Goal: Check status: Check status

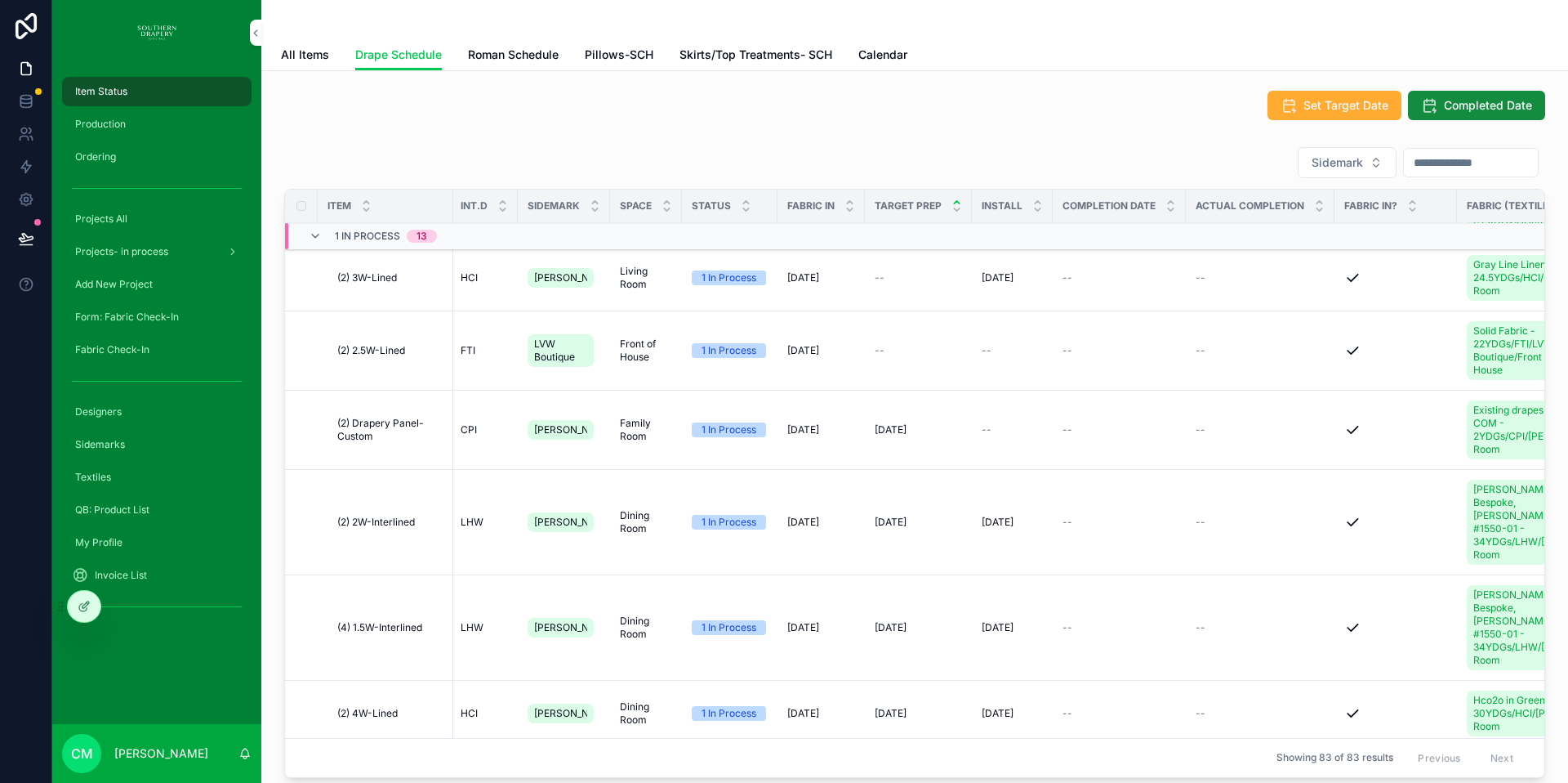
scroll to position [176, 0]
click at [89, 125] on span "Production" at bounding box center [100, 123] width 51 height 13
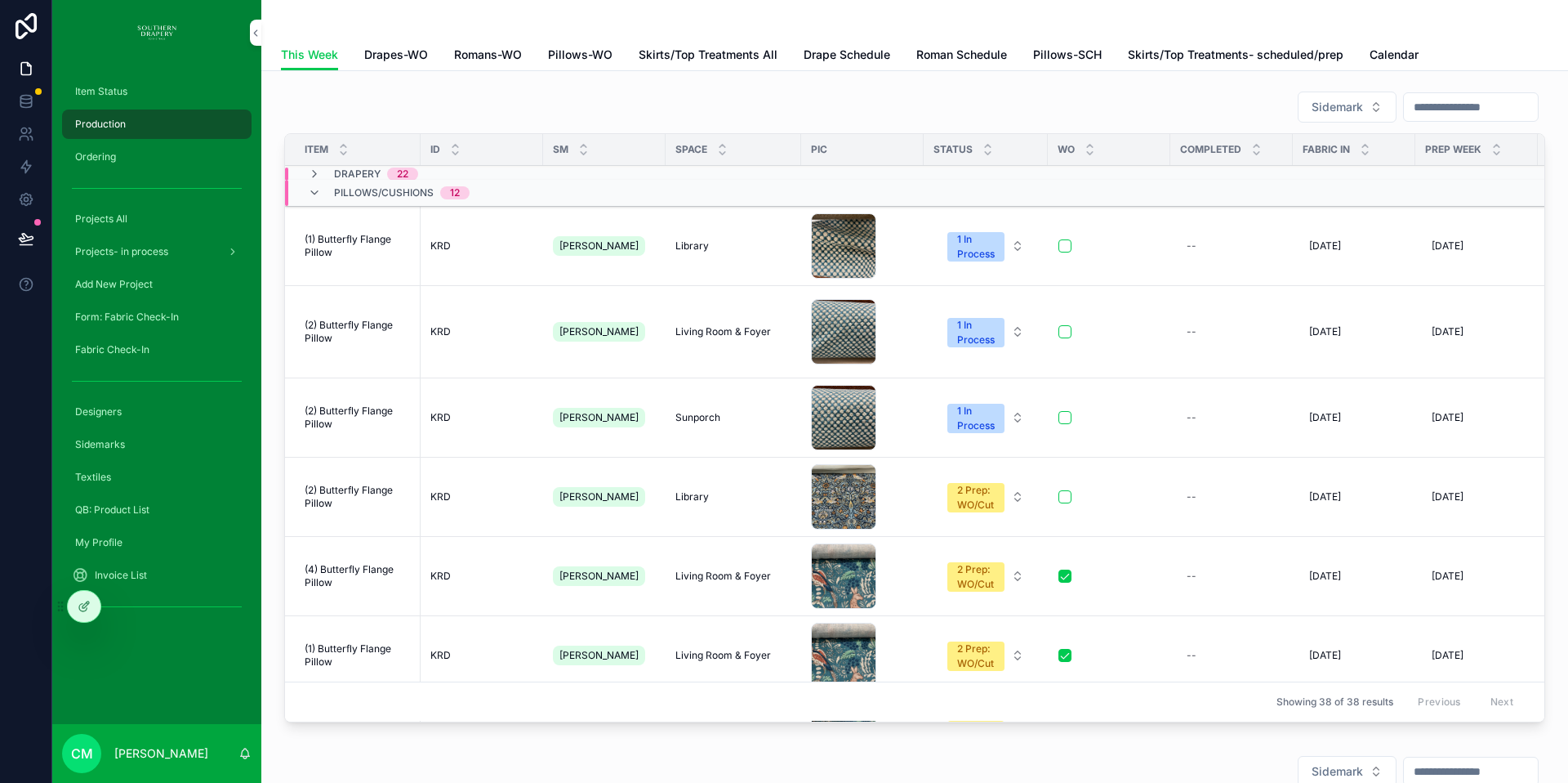
click at [406, 54] on span "Drapes-WO" at bounding box center [396, 54] width 64 height 16
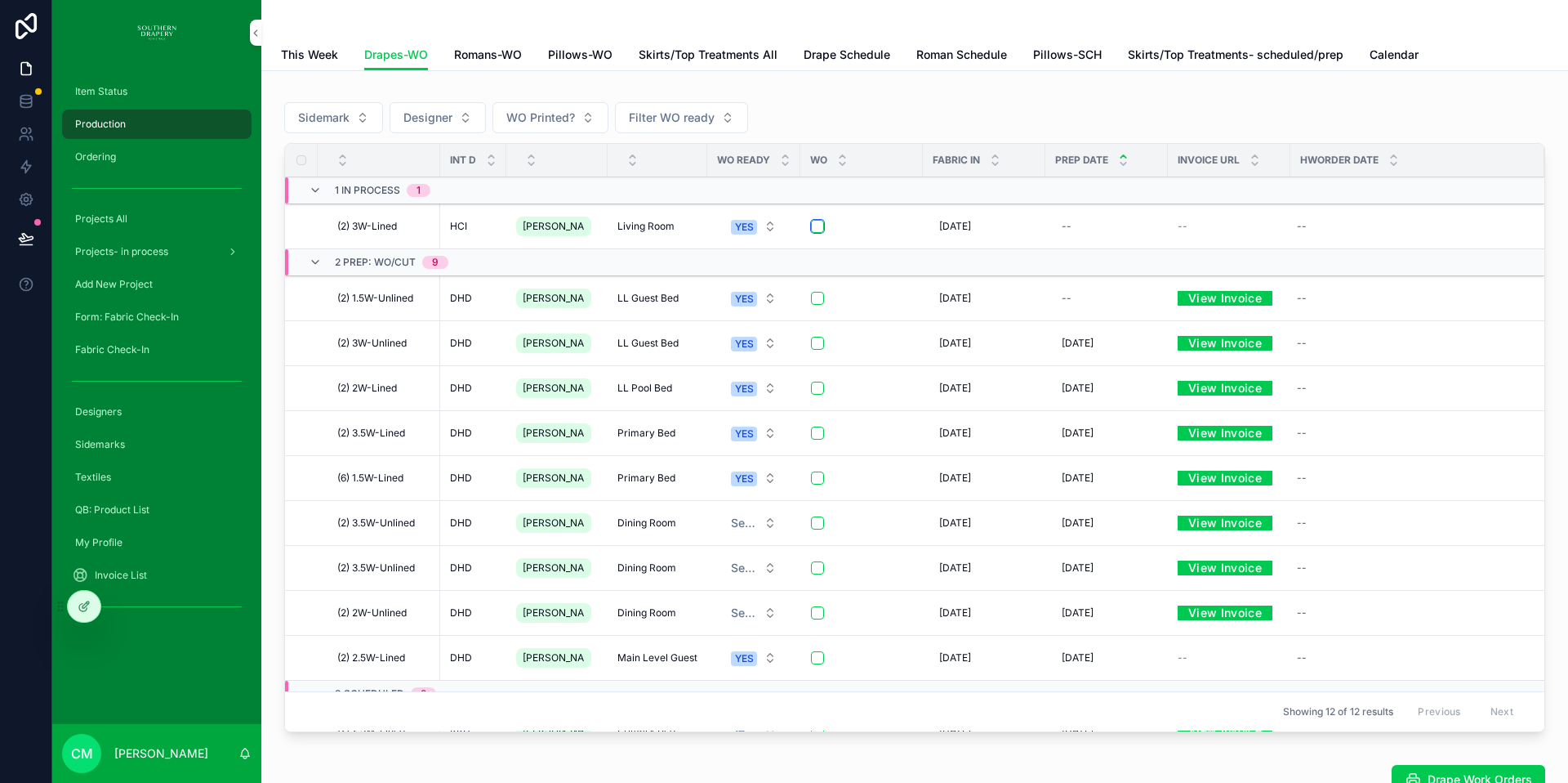
click at [811, 227] on button "scrollable content" at bounding box center [817, 226] width 13 height 13
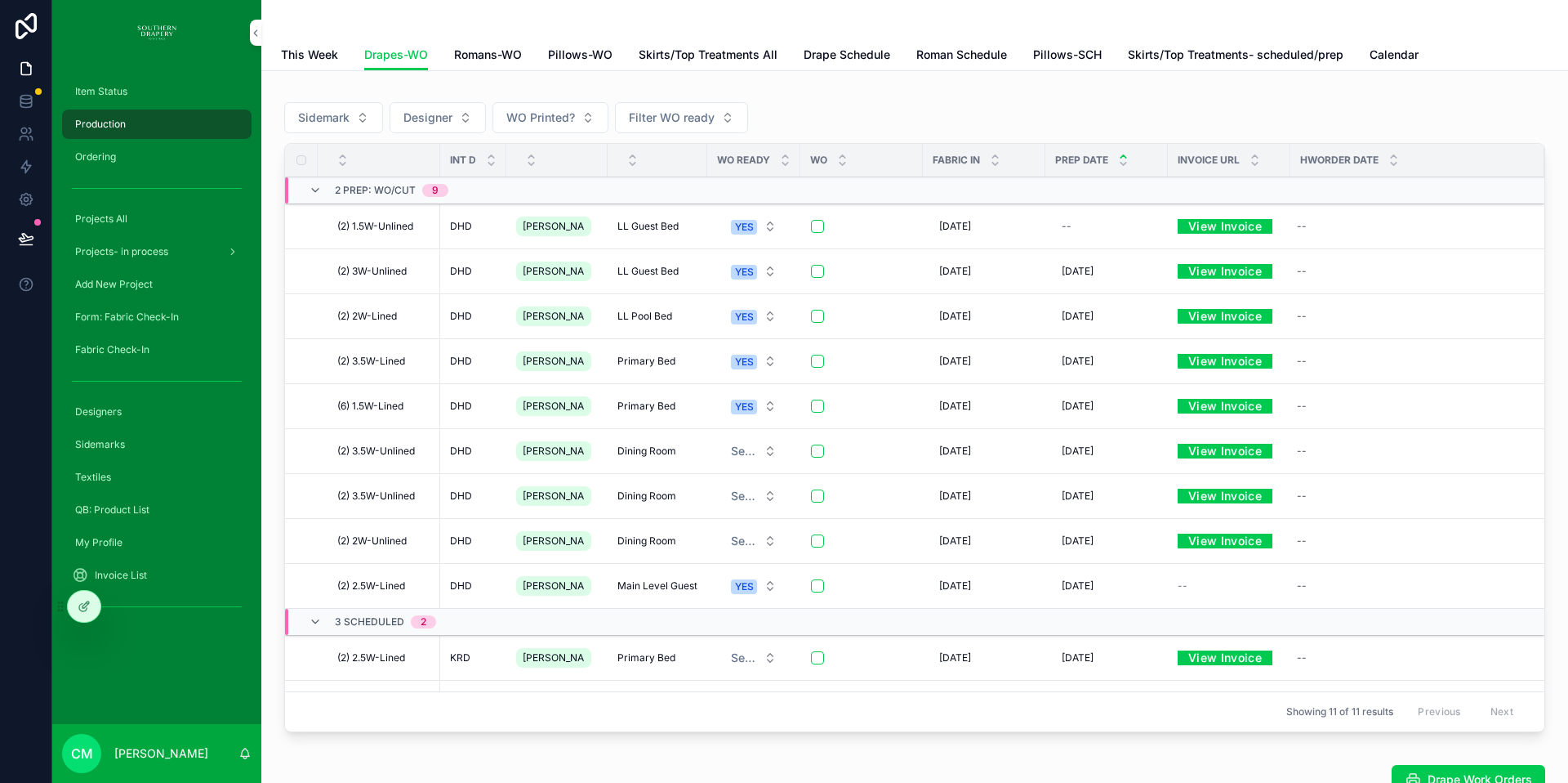
click at [313, 191] on icon "scrollable content" at bounding box center [315, 190] width 13 height 13
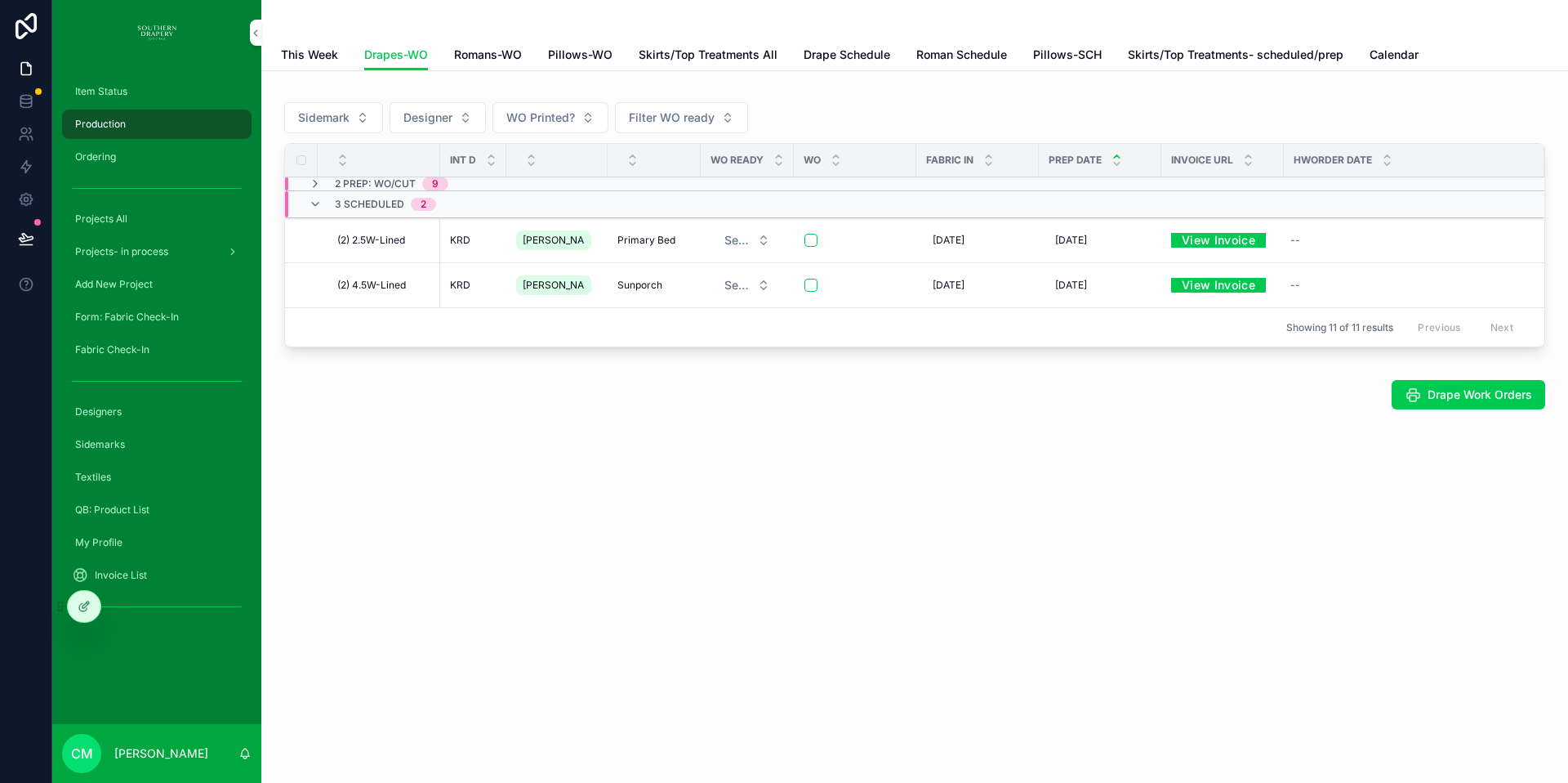
click at [316, 183] on icon "scrollable content" at bounding box center [315, 183] width 13 height 13
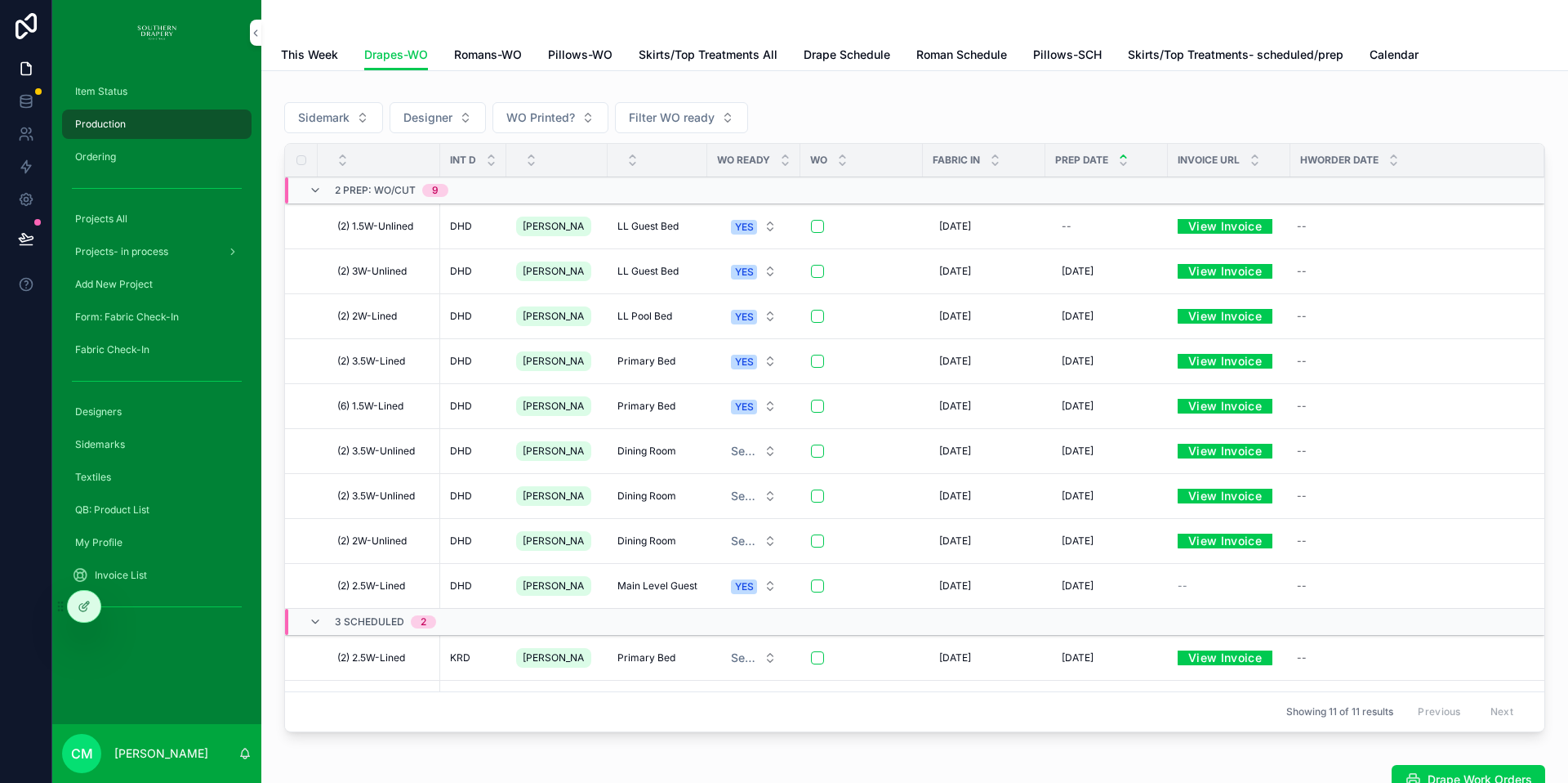
scroll to position [3, 0]
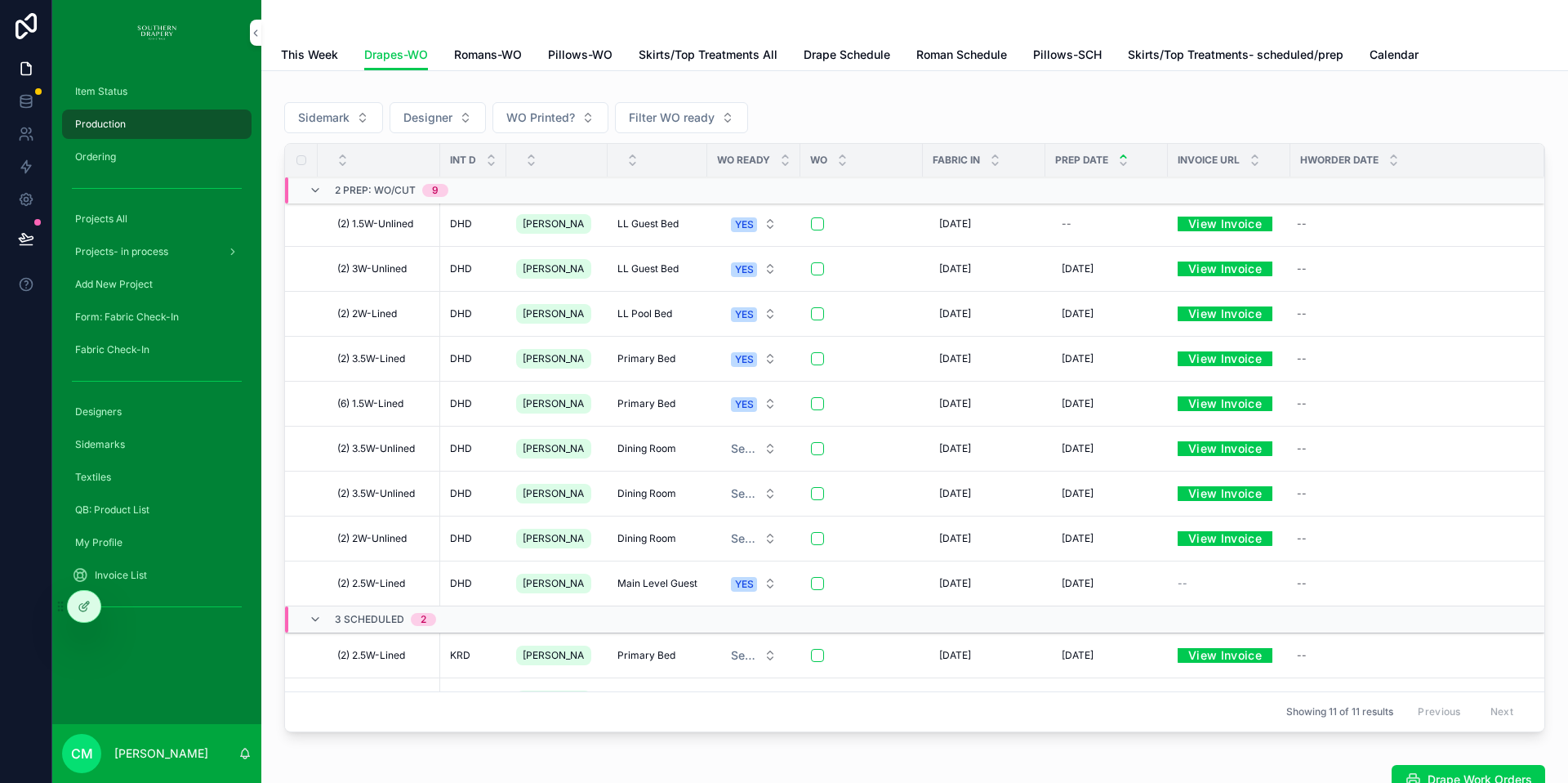
click at [113, 91] on span "Item Status" at bounding box center [101, 91] width 53 height 13
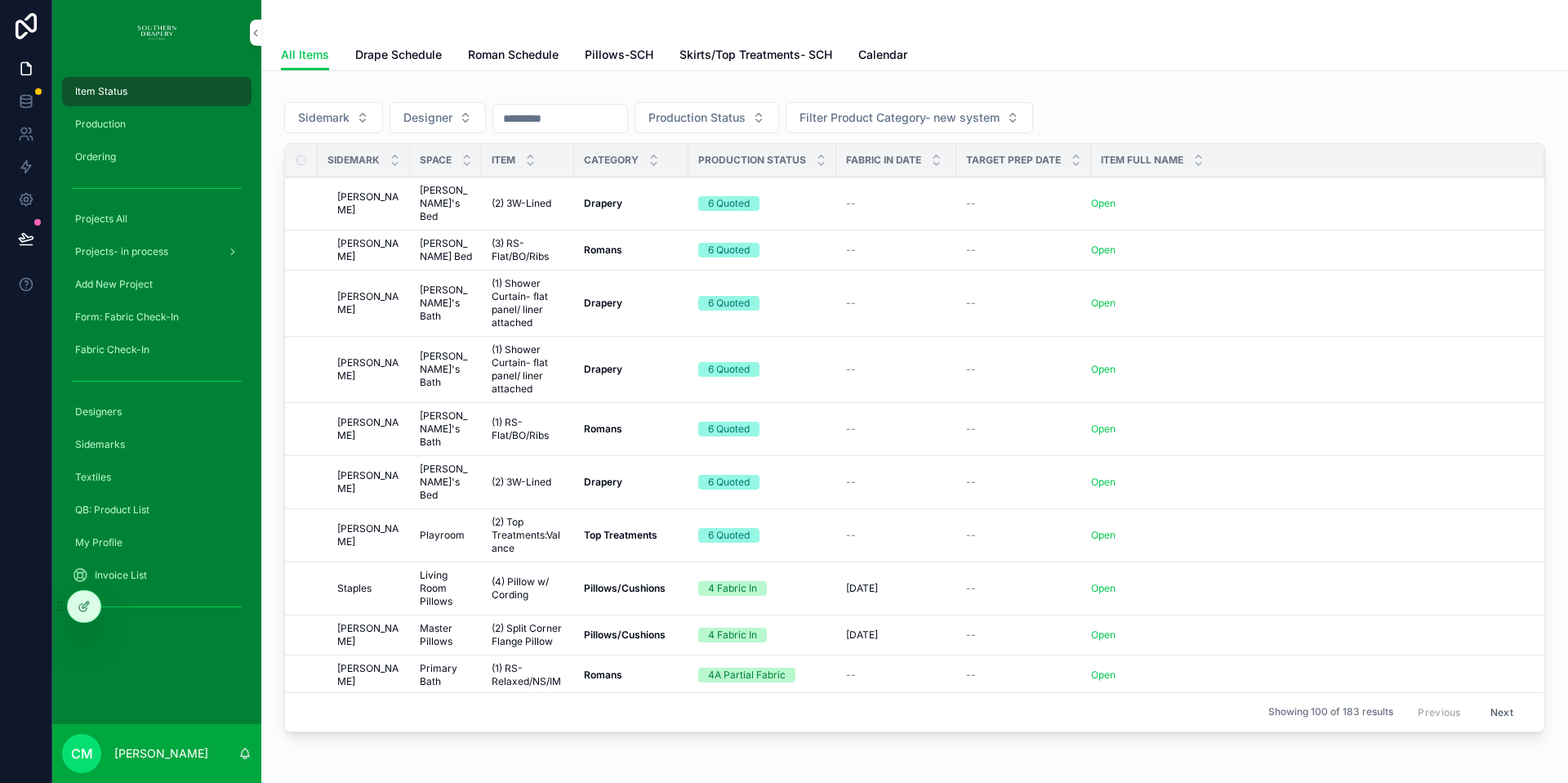
click at [426, 57] on span "Drape Schedule" at bounding box center [399, 54] width 86 height 16
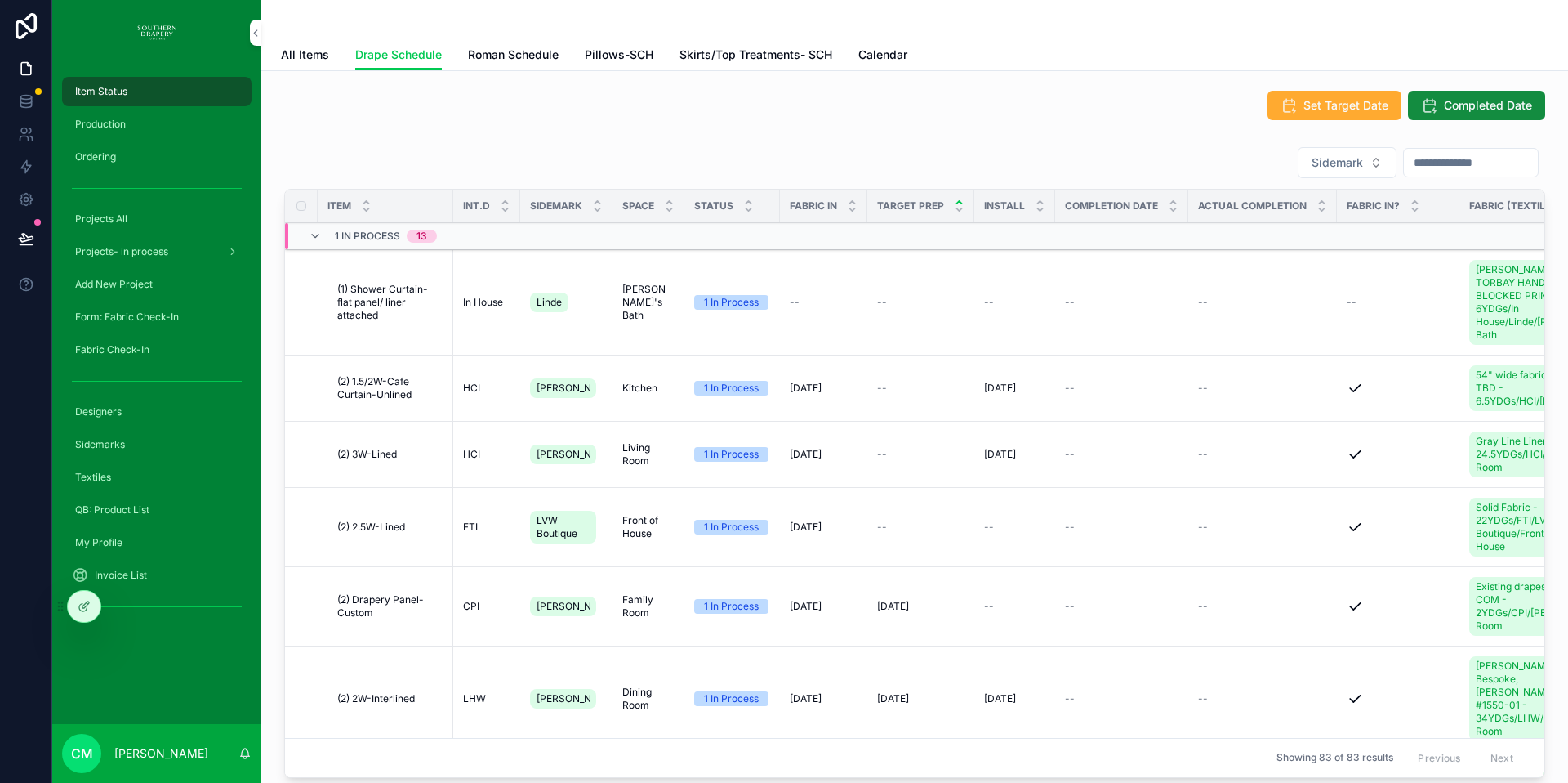
click at [380, 603] on span "(2) Drapery Panel- Custom" at bounding box center [390, 606] width 106 height 26
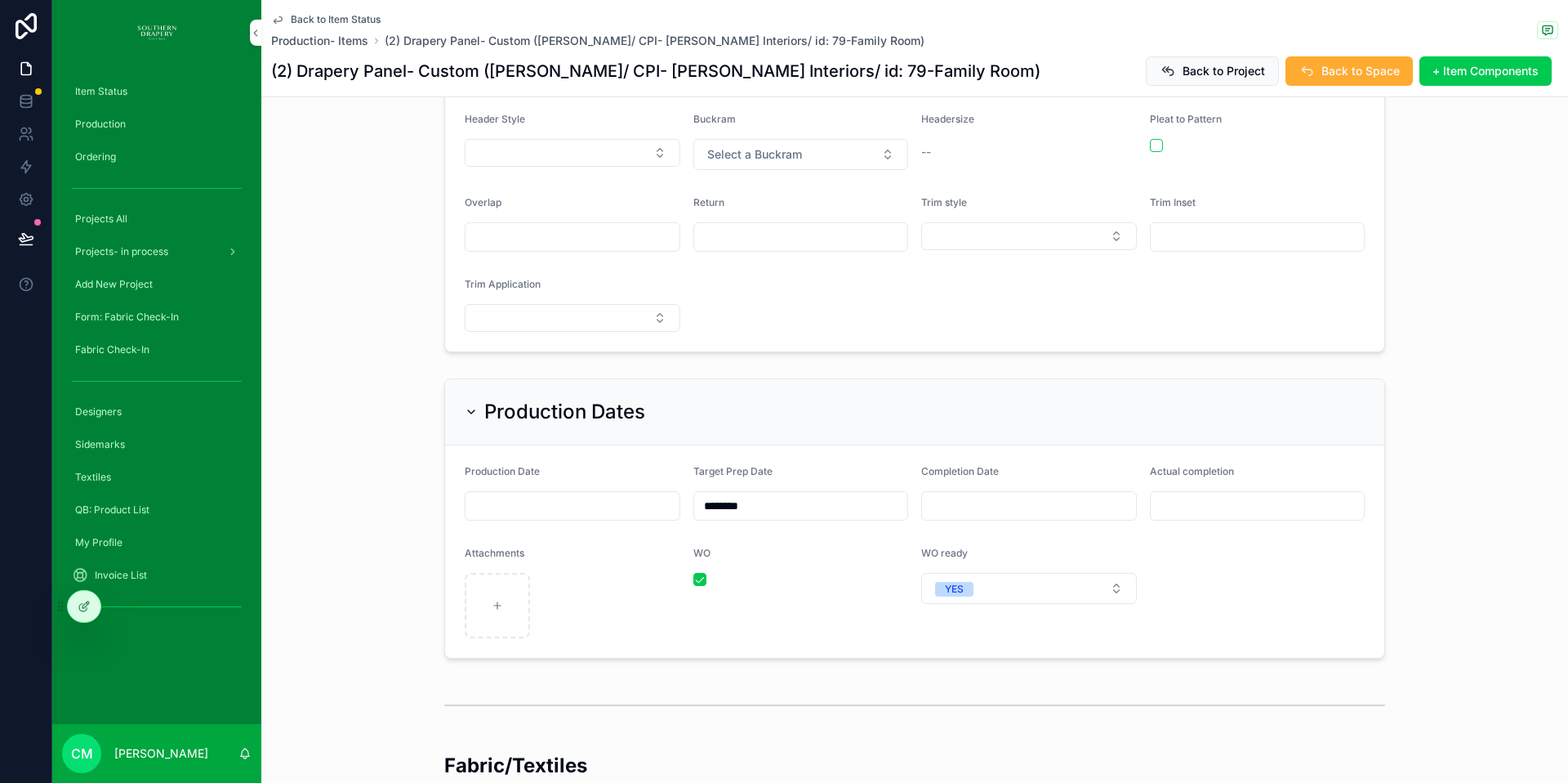
scroll to position [864, 0]
drag, startPoint x: 695, startPoint y: 550, endPoint x: 1020, endPoint y: 647, distance: 339.2
click at [695, 567] on button "scrollable content" at bounding box center [700, 573] width 13 height 13
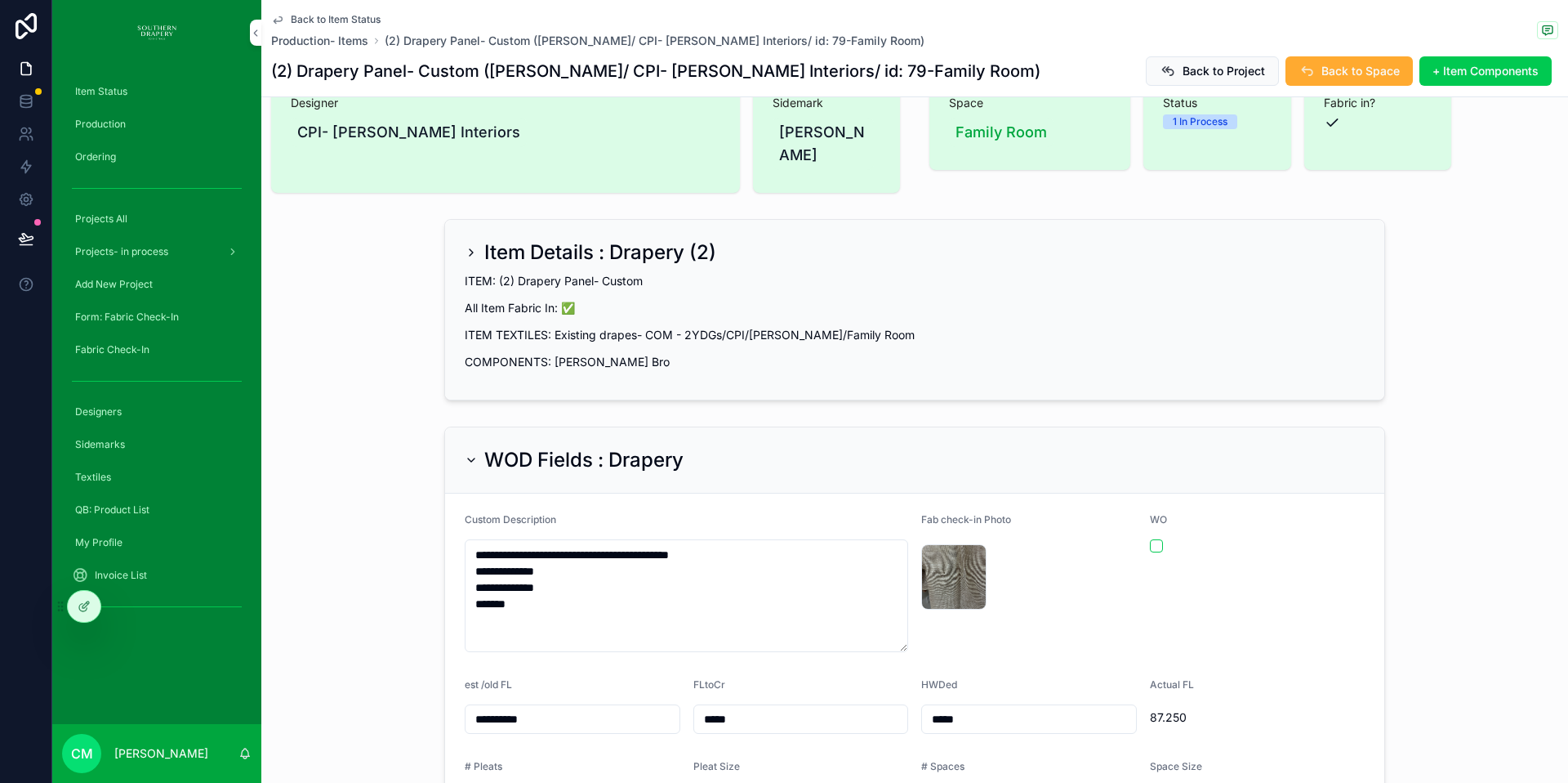
scroll to position [50, 0]
click at [93, 122] on span "Production" at bounding box center [100, 123] width 51 height 13
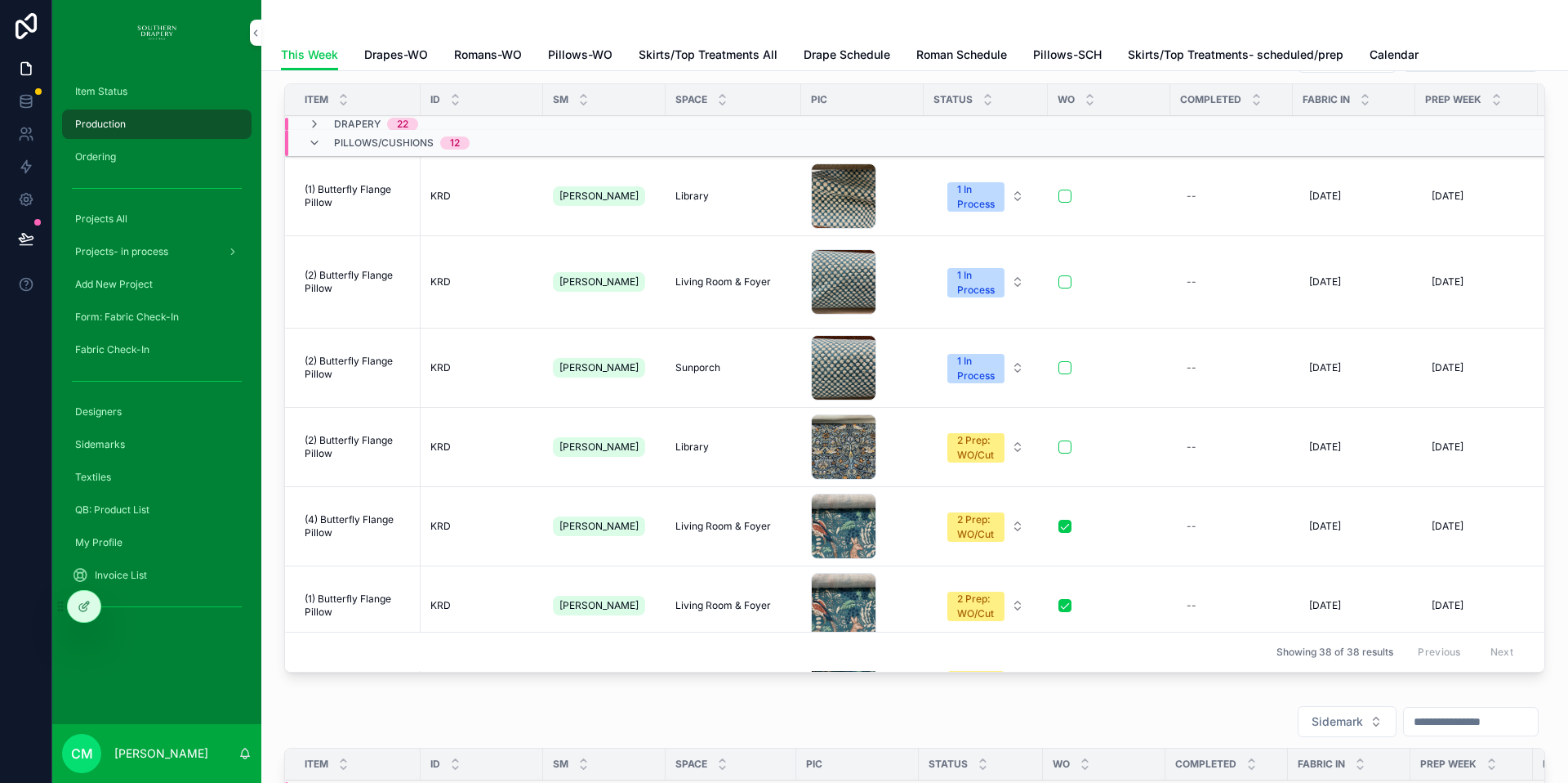
click at [422, 54] on span "Drapes-WO" at bounding box center [396, 54] width 64 height 16
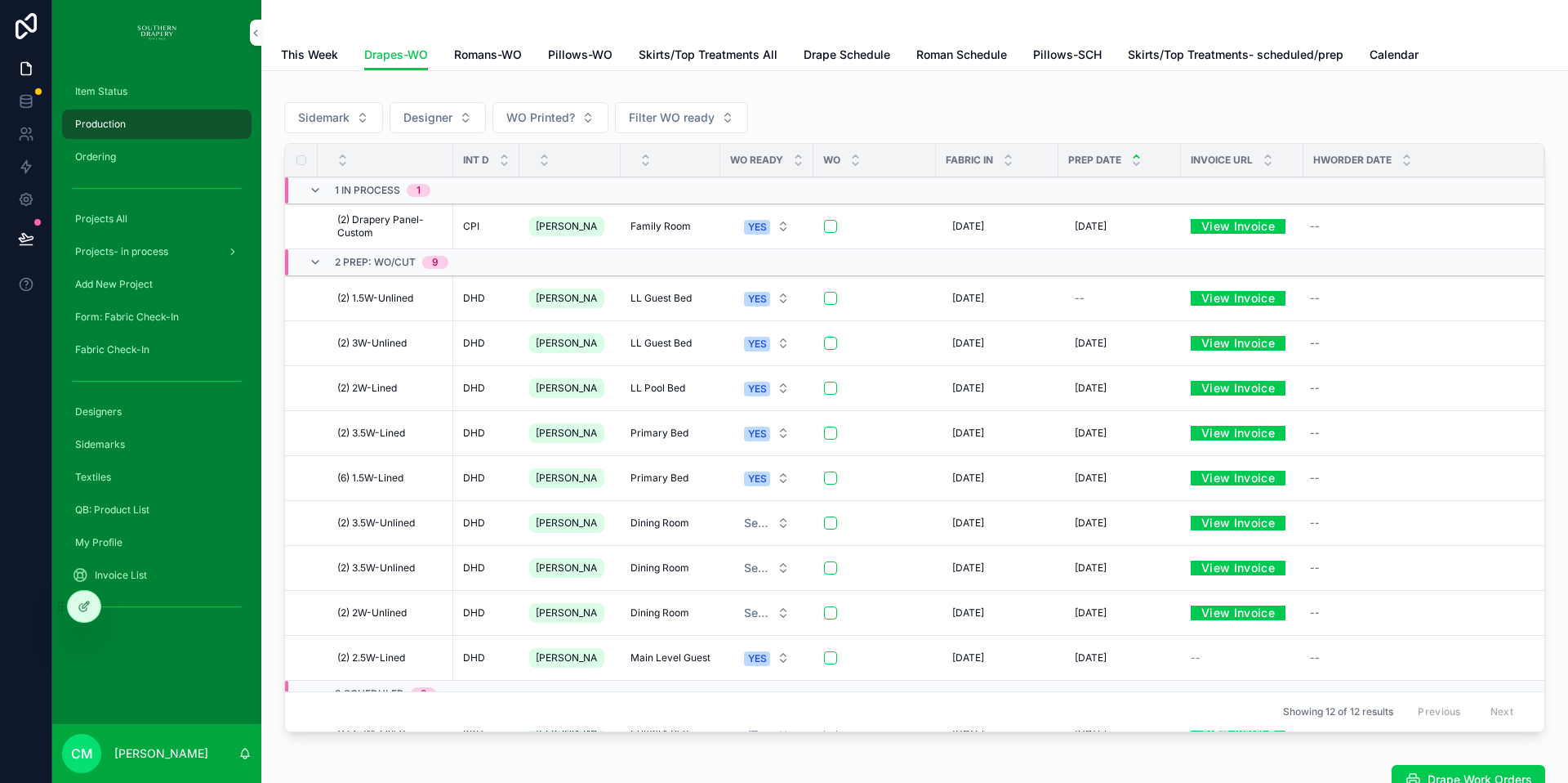
click at [1468, 774] on span "Drape Work Orders" at bounding box center [1479, 779] width 104 height 16
